Goal: Task Accomplishment & Management: Complete application form

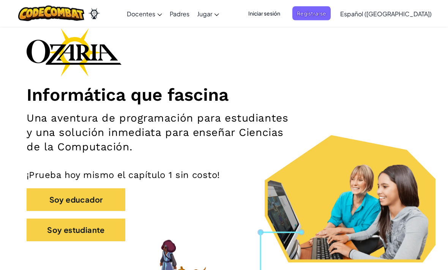
click at [71, 224] on button "Soy estudiante" at bounding box center [76, 230] width 99 height 23
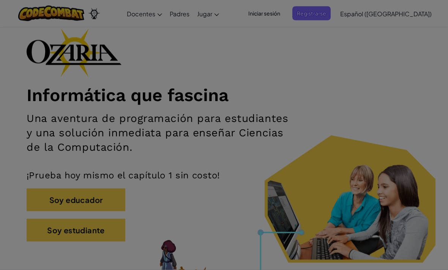
scroll to position [38, 0]
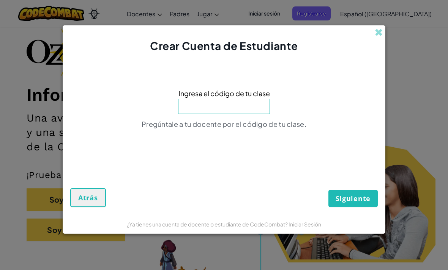
click at [191, 114] on input at bounding box center [224, 106] width 92 height 15
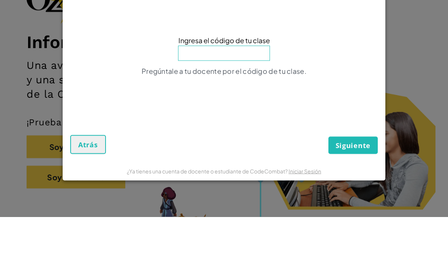
click at [25, 82] on div "Crear Cuenta de Estudiante Ingresa el código de tu clase Pregúntale a tu docent…" at bounding box center [224, 135] width 448 height 270
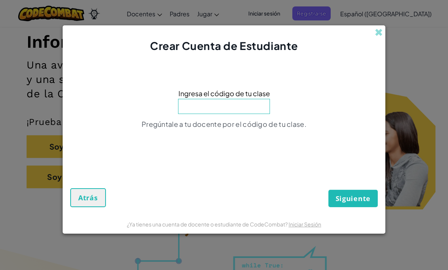
click at [88, 203] on span "Atrás" at bounding box center [88, 197] width 20 height 9
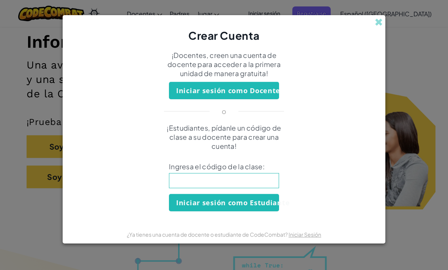
click at [384, 22] on div "Crear Cuenta ¡Docentes, creen una cuenta de docente para acceder a la primera u…" at bounding box center [224, 135] width 448 height 270
click at [376, 26] on span at bounding box center [378, 22] width 8 height 8
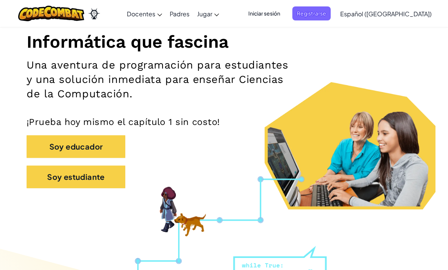
click at [284, 10] on span "Iniciar sesión" at bounding box center [264, 13] width 41 height 14
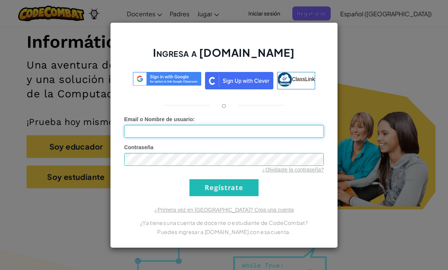
click at [297, 138] on input "Email o Nombre de usuario :" at bounding box center [224, 131] width 200 height 13
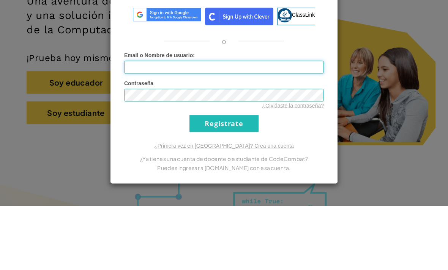
type input "RenataGne12"
click at [224, 179] on input "Regístrate" at bounding box center [223, 187] width 69 height 17
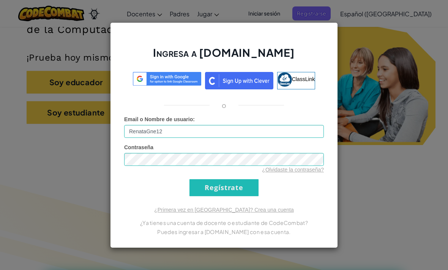
click at [240, 196] on input "Regístrate" at bounding box center [223, 187] width 69 height 17
